Goal: Information Seeking & Learning: Compare options

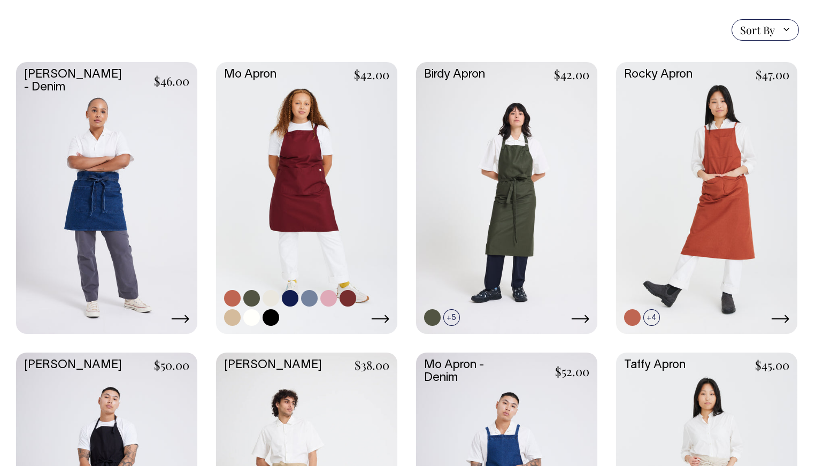
scroll to position [267, 0]
click at [231, 317] on link at bounding box center [232, 316] width 17 height 17
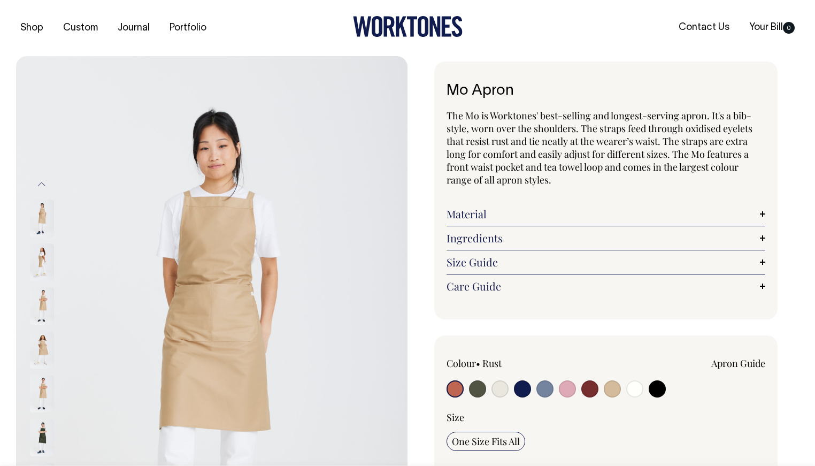
radio input "true"
select select "Khaki"
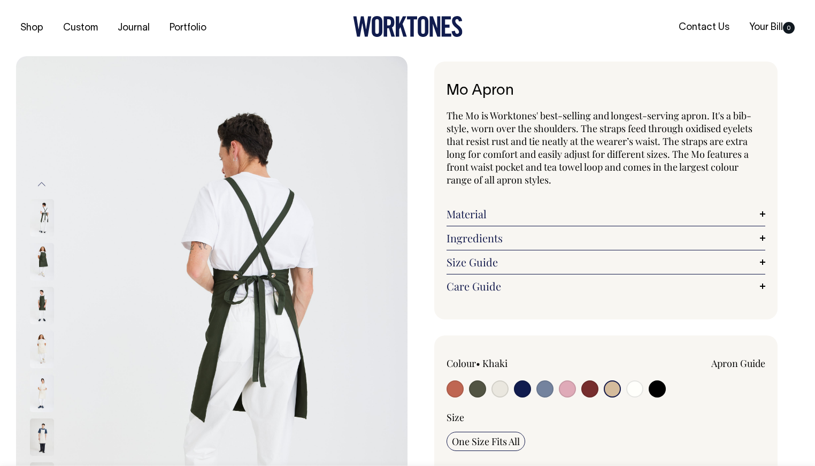
click at [762, 215] on link "Material" at bounding box center [605, 213] width 319 height 13
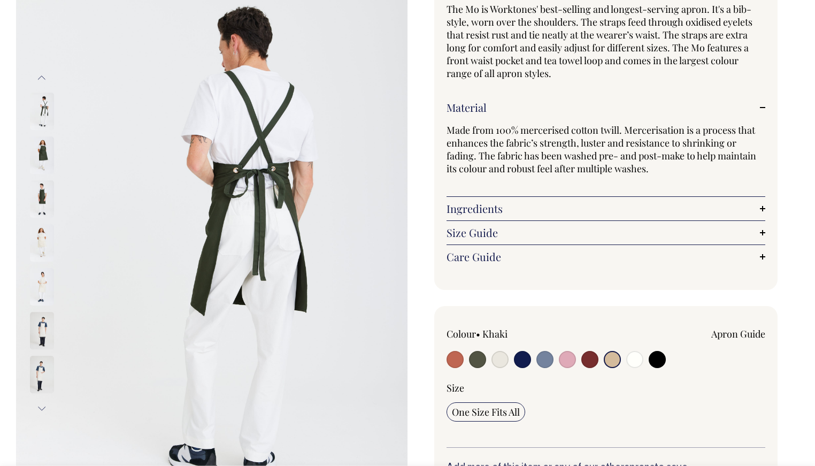
scroll to position [107, 0]
click at [542, 359] on input "radio" at bounding box center [544, 358] width 17 height 17
radio input "true"
select select "Blue/Grey"
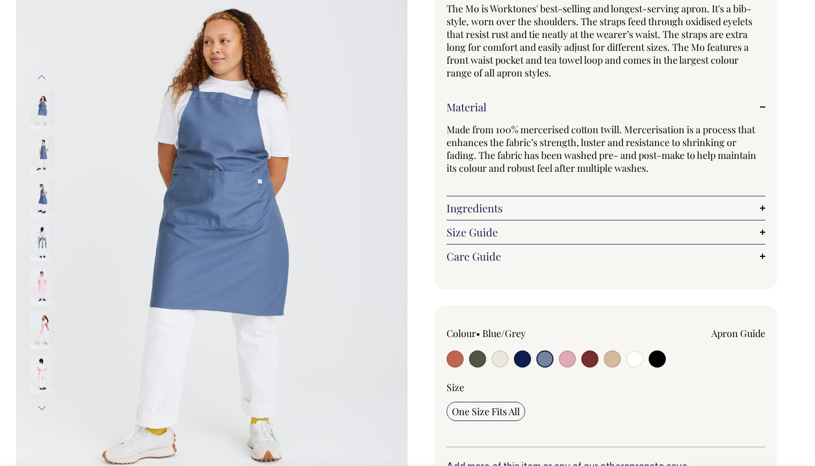
click at [610, 356] on input "radio" at bounding box center [611, 358] width 17 height 17
radio input "true"
select select "Khaki"
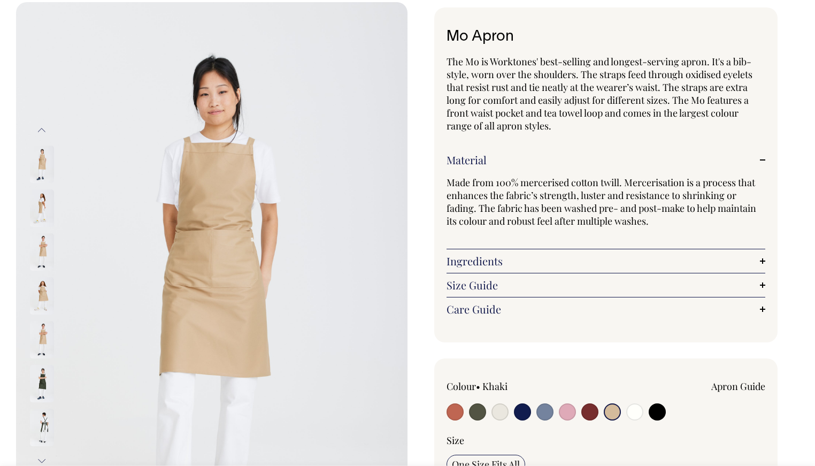
scroll to position [53, 0]
click at [498, 413] on input "radio" at bounding box center [499, 412] width 17 height 17
radio input "true"
select select "Natural"
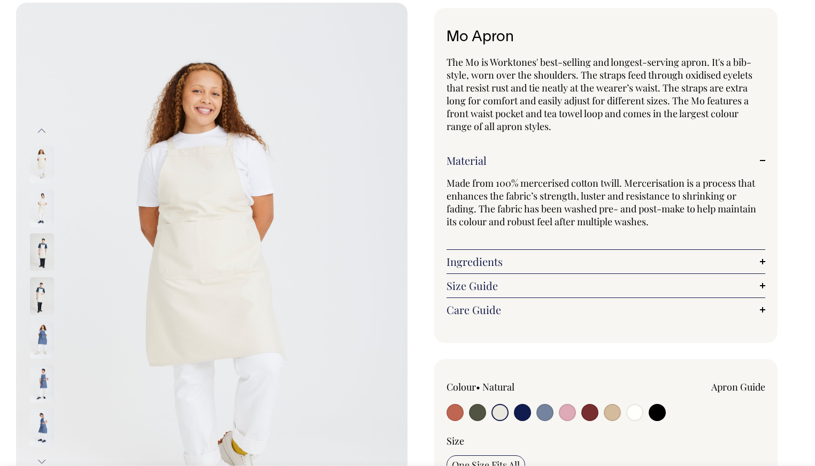
click at [475, 410] on input "radio" at bounding box center [477, 412] width 17 height 17
radio input "true"
select select "Olive"
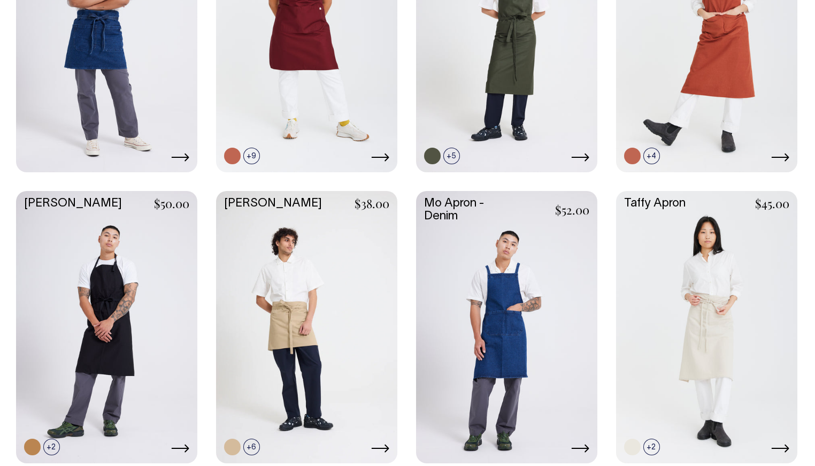
scroll to position [428, 0]
click at [176, 264] on link at bounding box center [106, 326] width 181 height 270
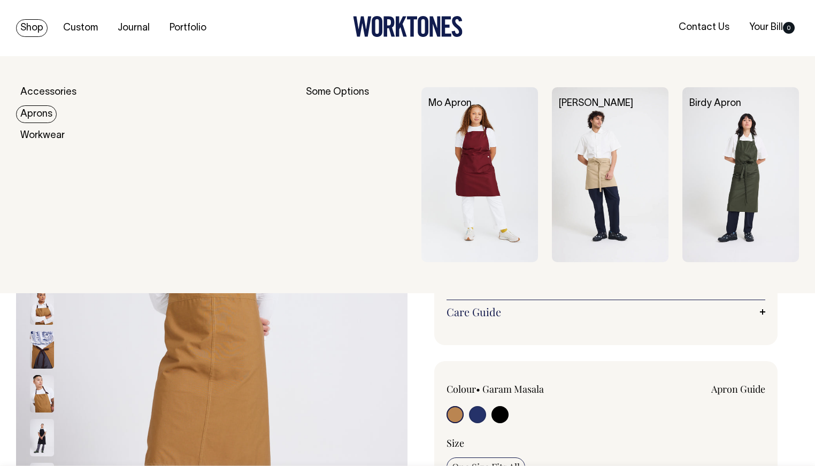
click at [35, 113] on link "Aprons" at bounding box center [36, 114] width 41 height 18
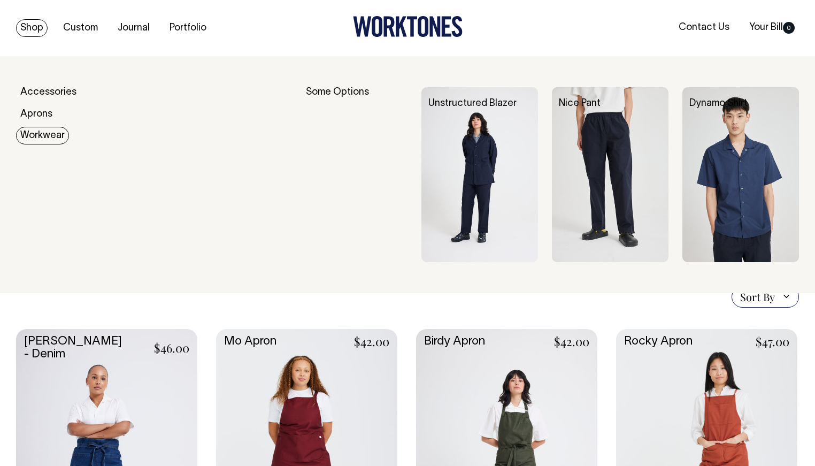
click at [45, 135] on link "Workwear" at bounding box center [42, 136] width 53 height 18
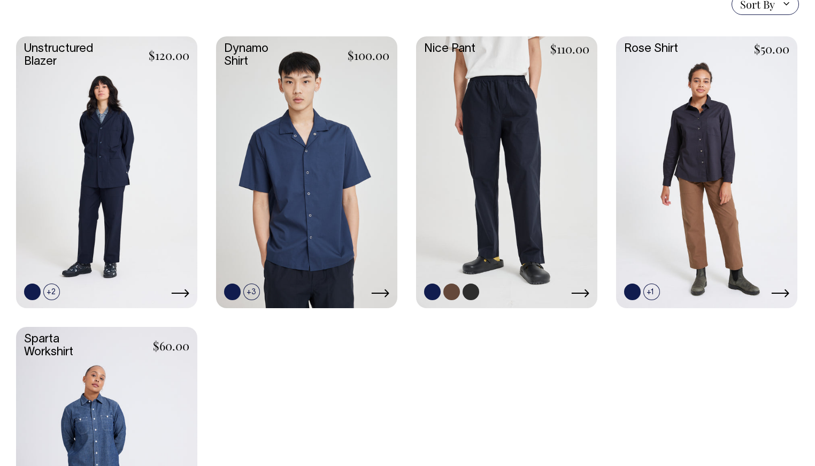
scroll to position [321, 0]
click at [467, 290] on link at bounding box center [470, 292] width 17 height 17
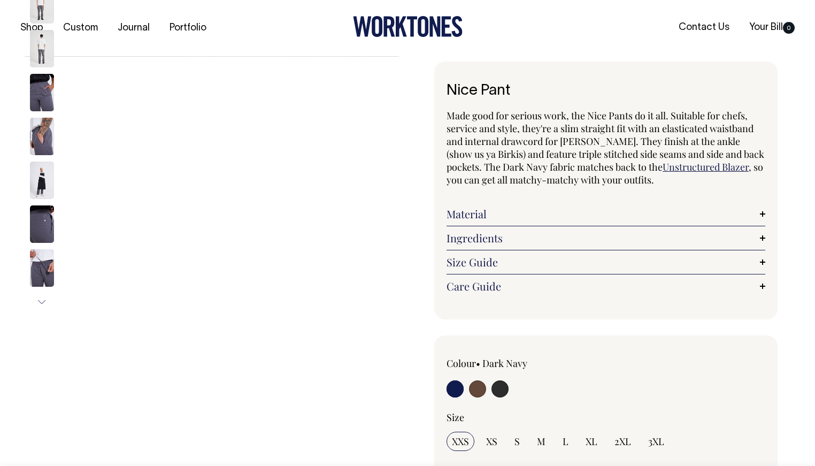
radio input "true"
select select "Charcoal"
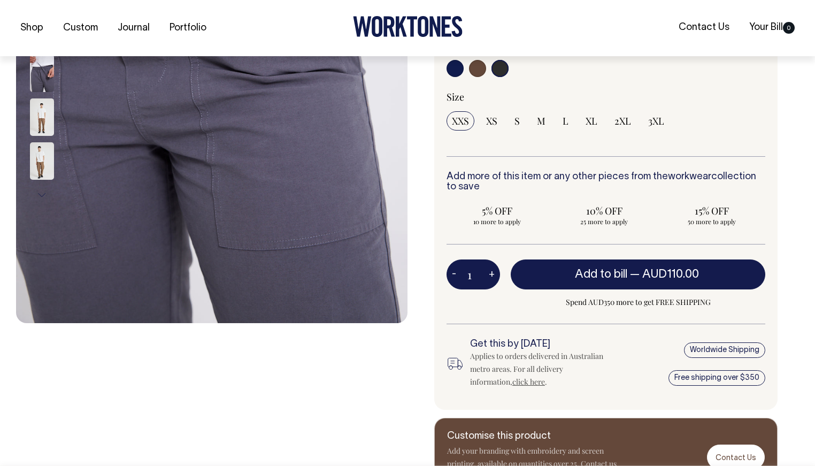
scroll to position [321, 0]
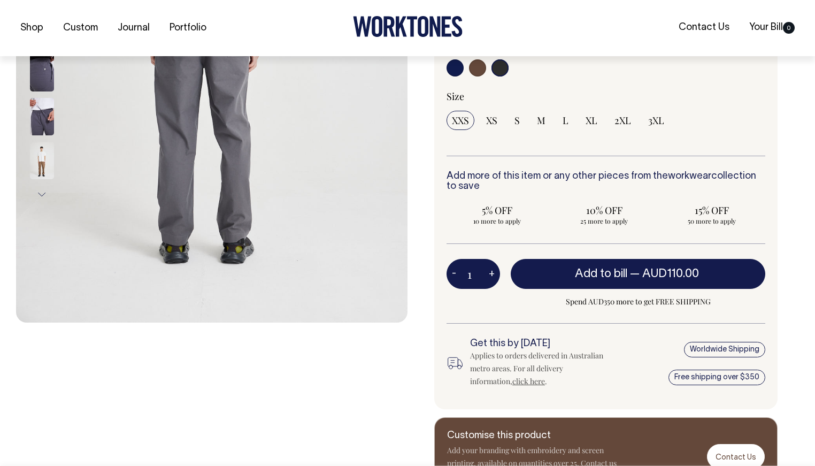
click at [502, 67] on input "radio" at bounding box center [499, 67] width 17 height 17
click at [474, 67] on input "radio" at bounding box center [477, 67] width 17 height 17
radio input "true"
radio input "false"
radio input "true"
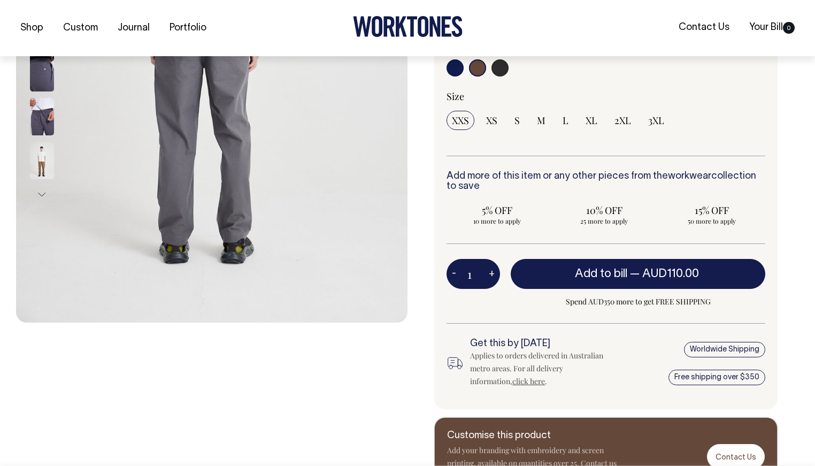
select select "Chocolate"
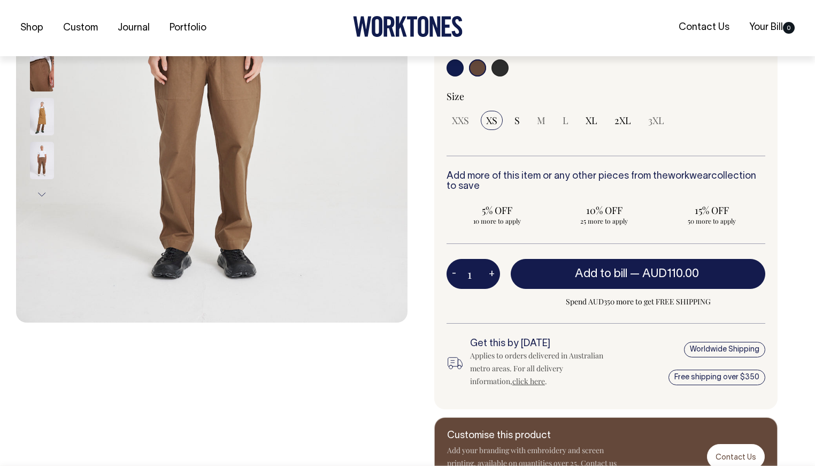
click at [504, 68] on input "radio" at bounding box center [499, 67] width 17 height 17
radio input "true"
select select "Charcoal"
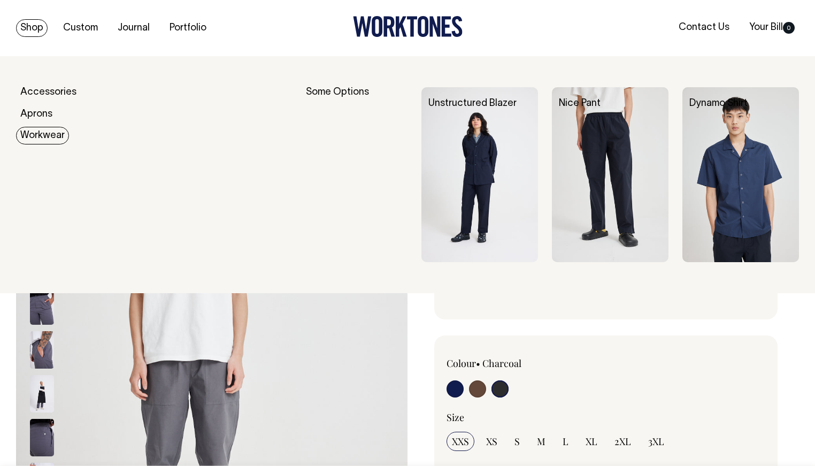
click at [46, 138] on link "Workwear" at bounding box center [42, 136] width 53 height 18
